Goal: Communication & Community: Answer question/provide support

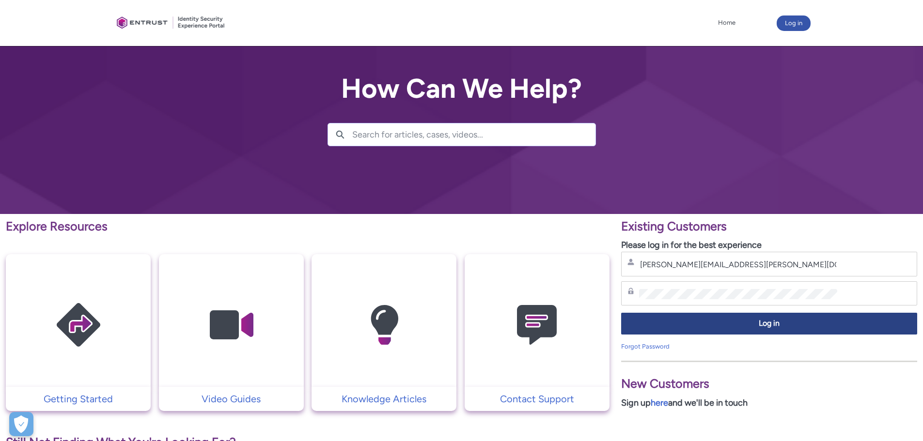
click at [767, 318] on span "Log in" at bounding box center [768, 323] width 283 height 11
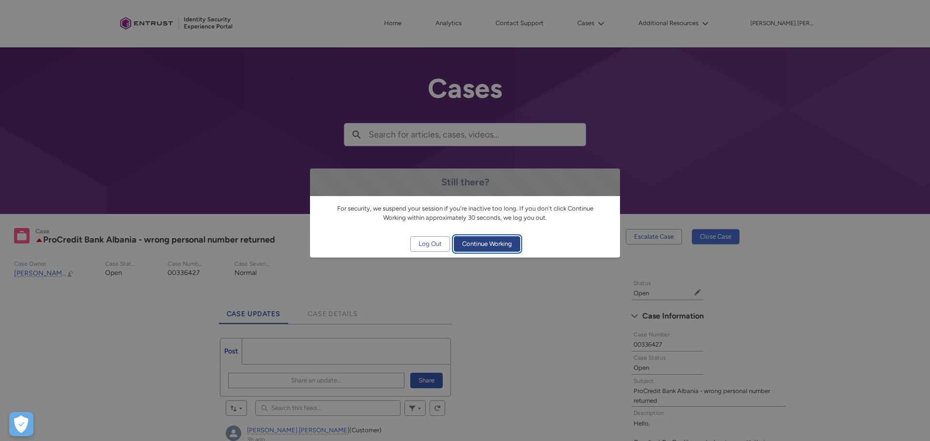
click at [490, 241] on span "Continue Working" at bounding box center [487, 244] width 50 height 15
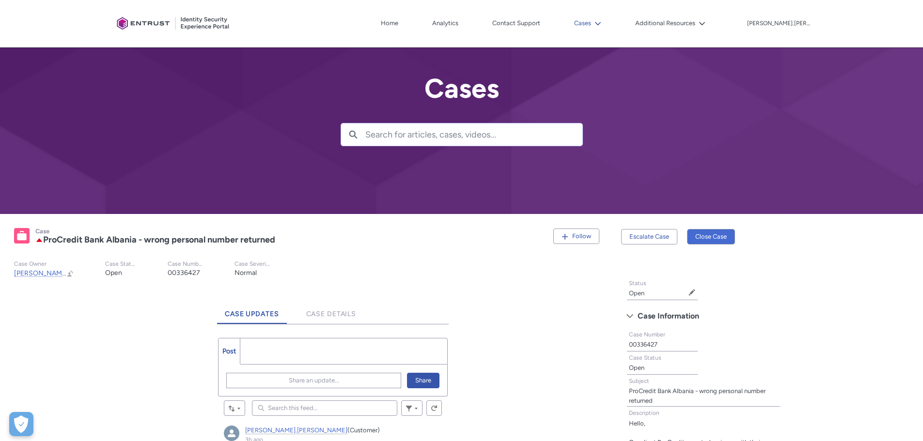
click at [604, 23] on button "Cases" at bounding box center [588, 23] width 32 height 15
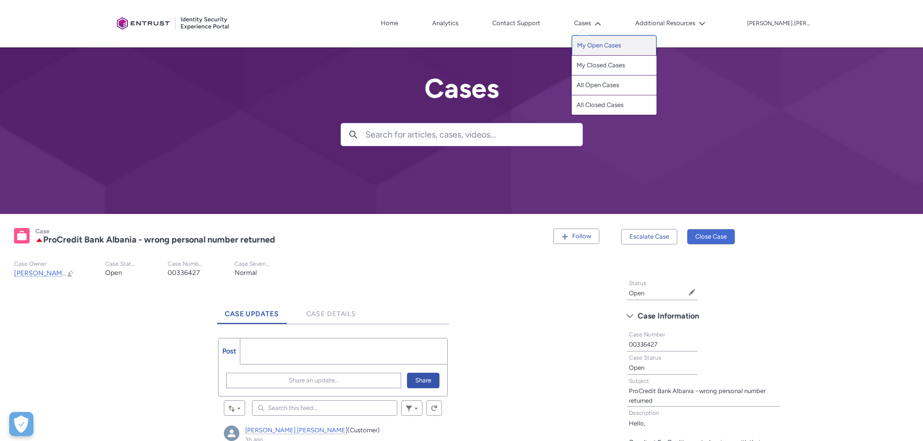
click at [642, 47] on link "My Open Cases" at bounding box center [614, 45] width 85 height 20
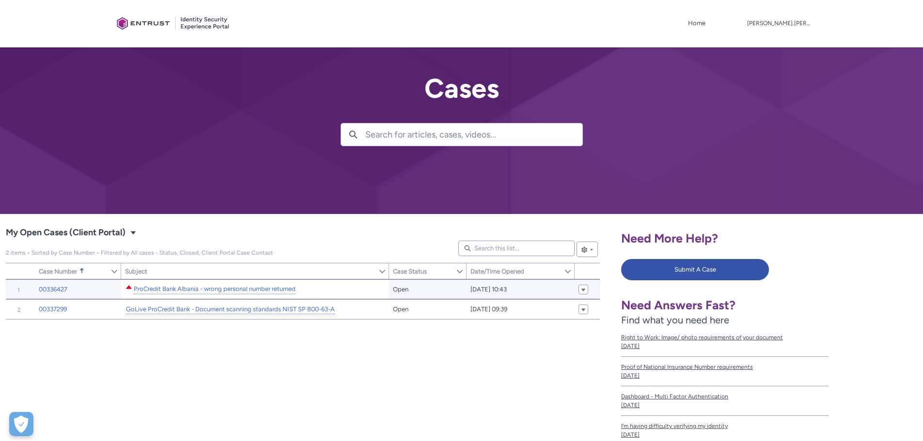
click at [171, 284] on div "ProCredit Bank Albania - wrong personal number returned" at bounding box center [215, 289] width 164 height 12
click at [63, 289] on link "00336427" at bounding box center [53, 290] width 29 height 10
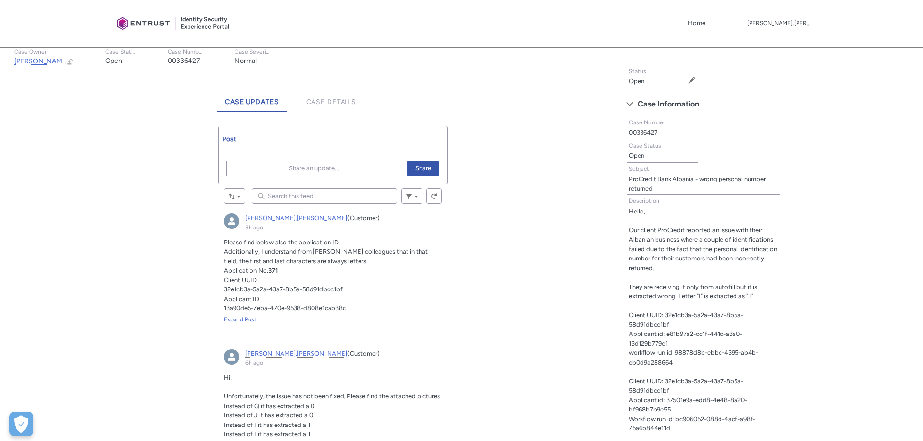
scroll to position [242, 0]
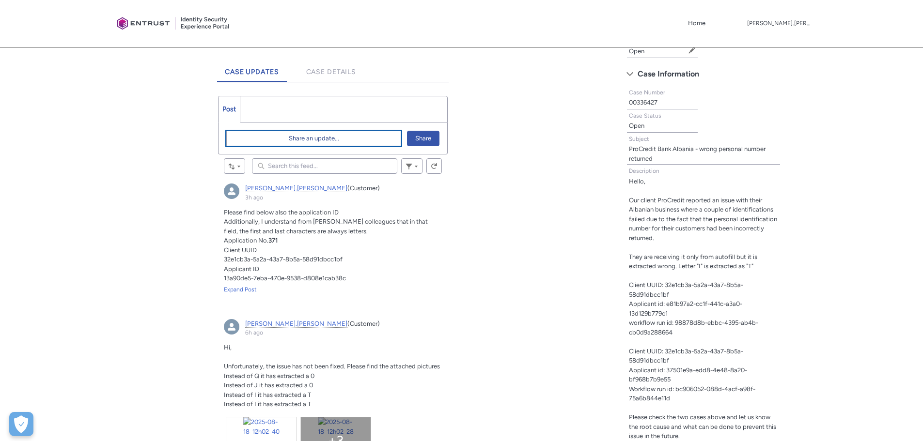
click at [289, 133] on span "Share an update..." at bounding box center [314, 138] width 50 height 15
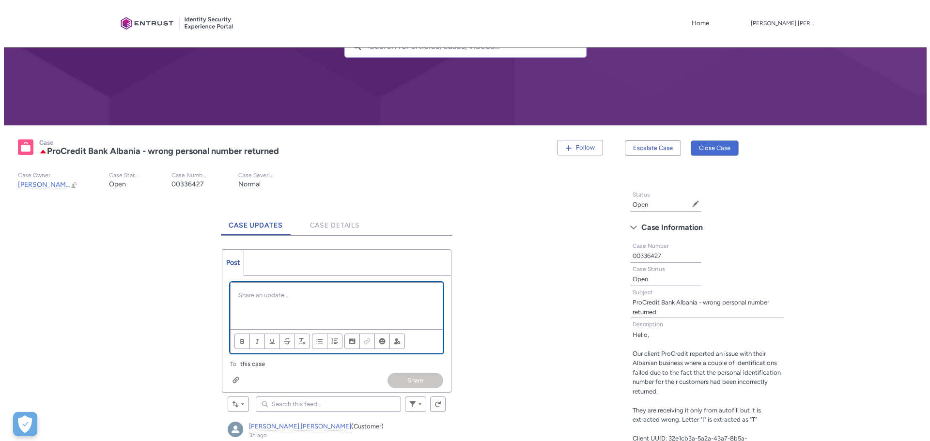
scroll to position [97, 0]
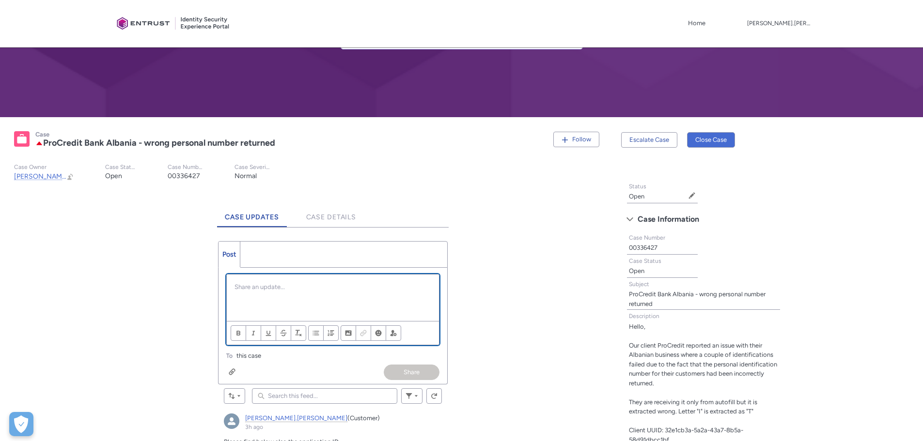
click at [263, 290] on p "Chatter Publisher" at bounding box center [332, 287] width 197 height 10
click at [293, 305] on p "Do you have any update ?" at bounding box center [332, 306] width 197 height 10
click at [416, 371] on button "Share" at bounding box center [412, 372] width 56 height 15
